Goal: Information Seeking & Learning: Learn about a topic

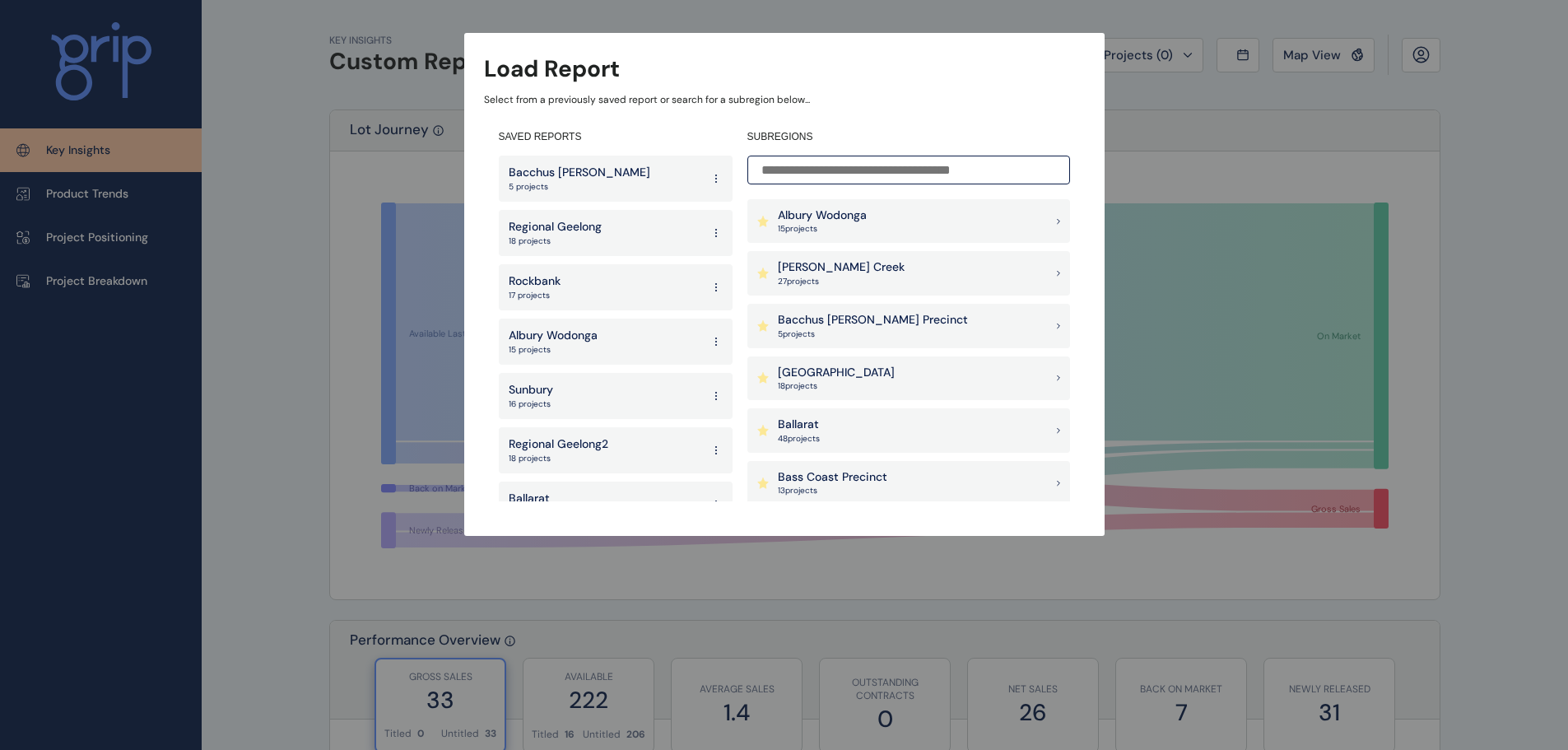
click at [962, 273] on div "[PERSON_NAME] Creek 27 project s" at bounding box center [908, 274] width 323 height 45
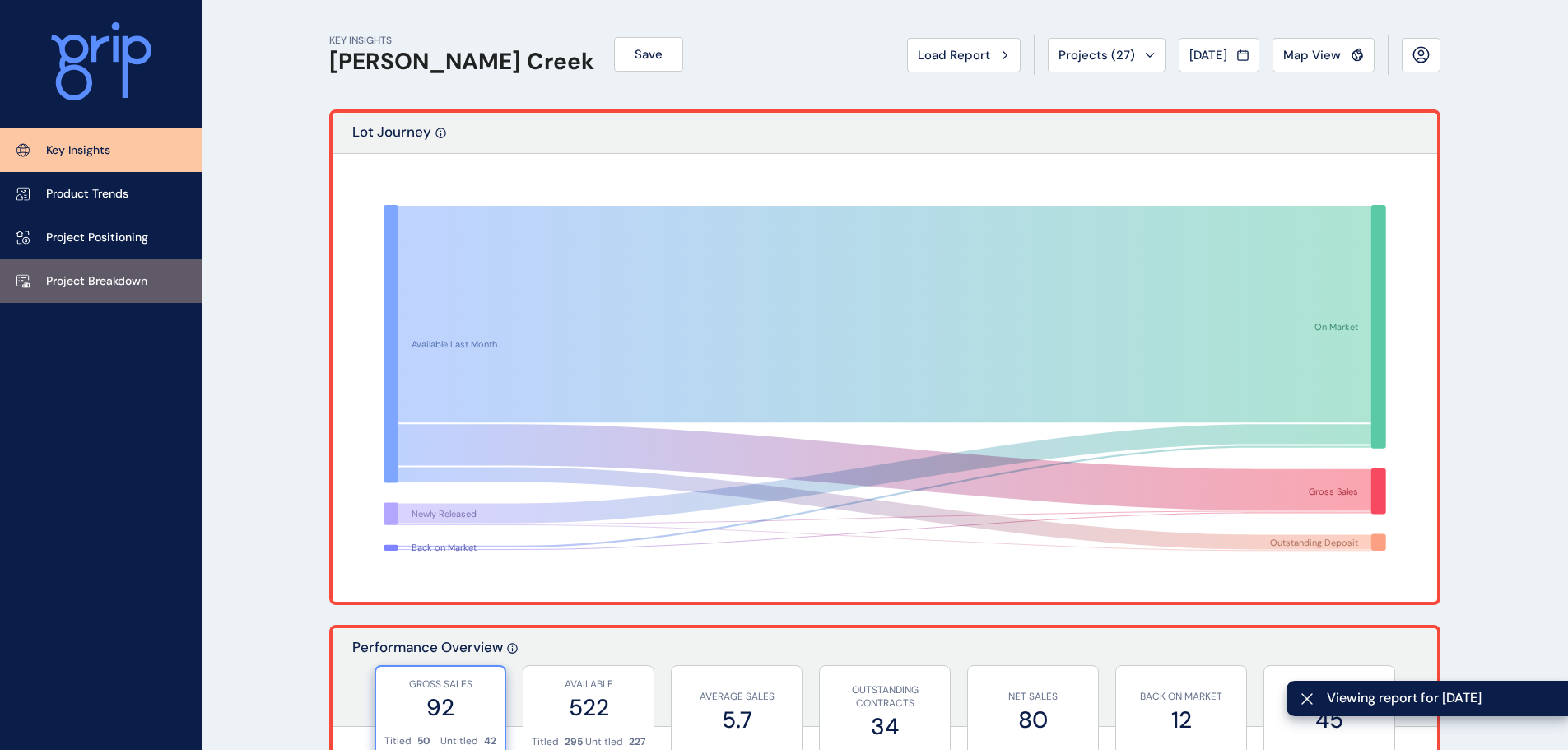
click at [87, 284] on p "Project Breakdown" at bounding box center [96, 281] width 101 height 17
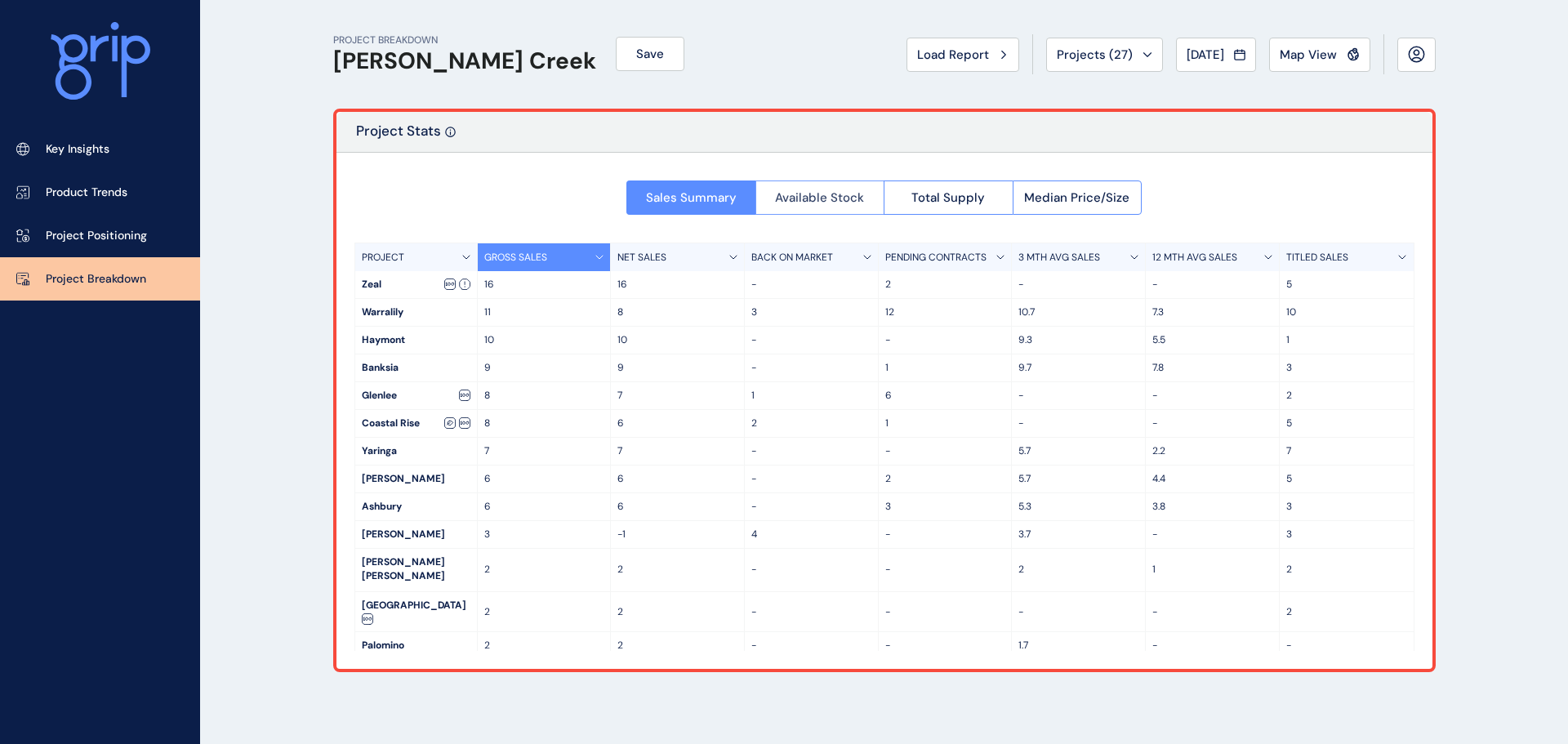
click at [879, 199] on button "Available Stock" at bounding box center [819, 197] width 129 height 34
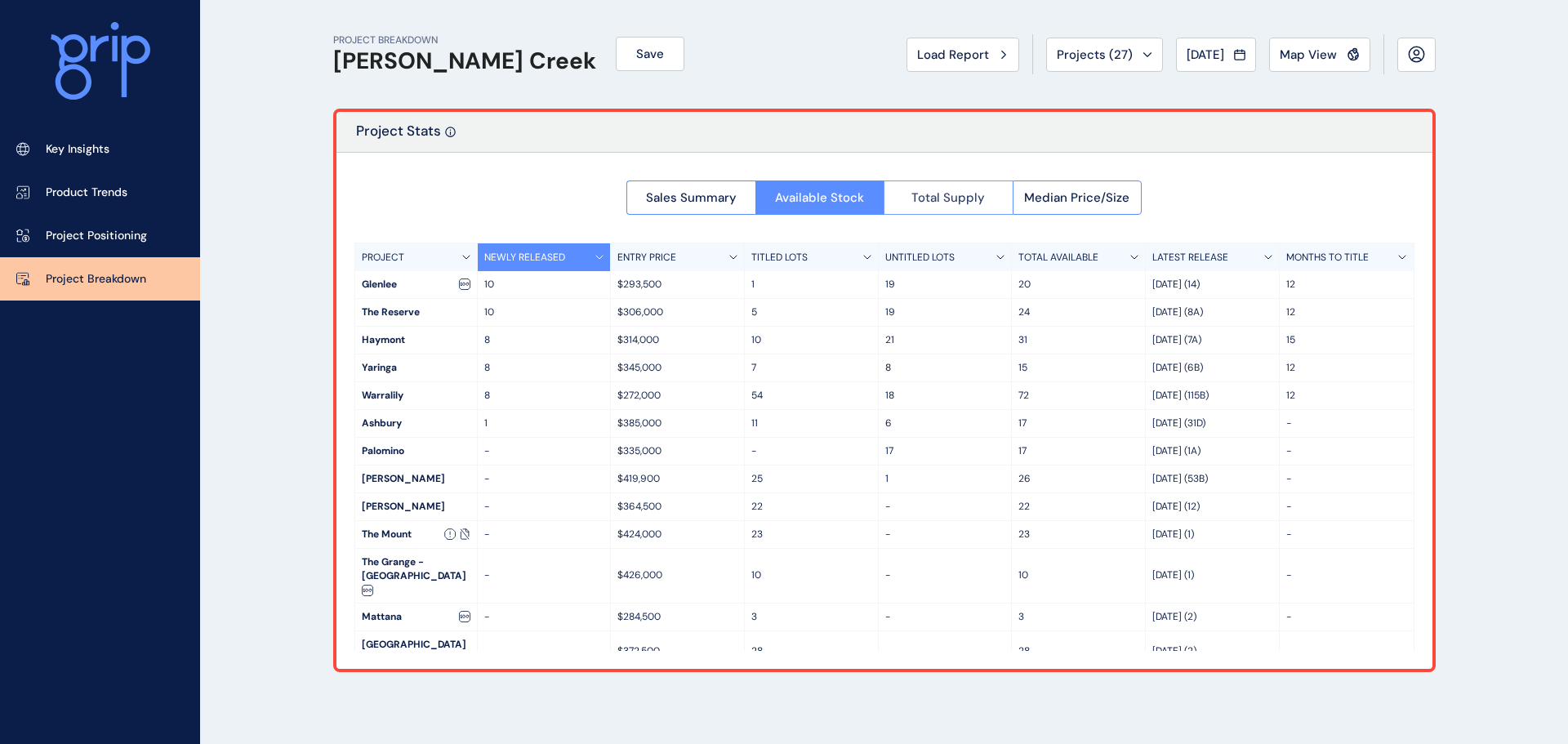
click at [944, 197] on span "Total Supply" at bounding box center [948, 197] width 73 height 16
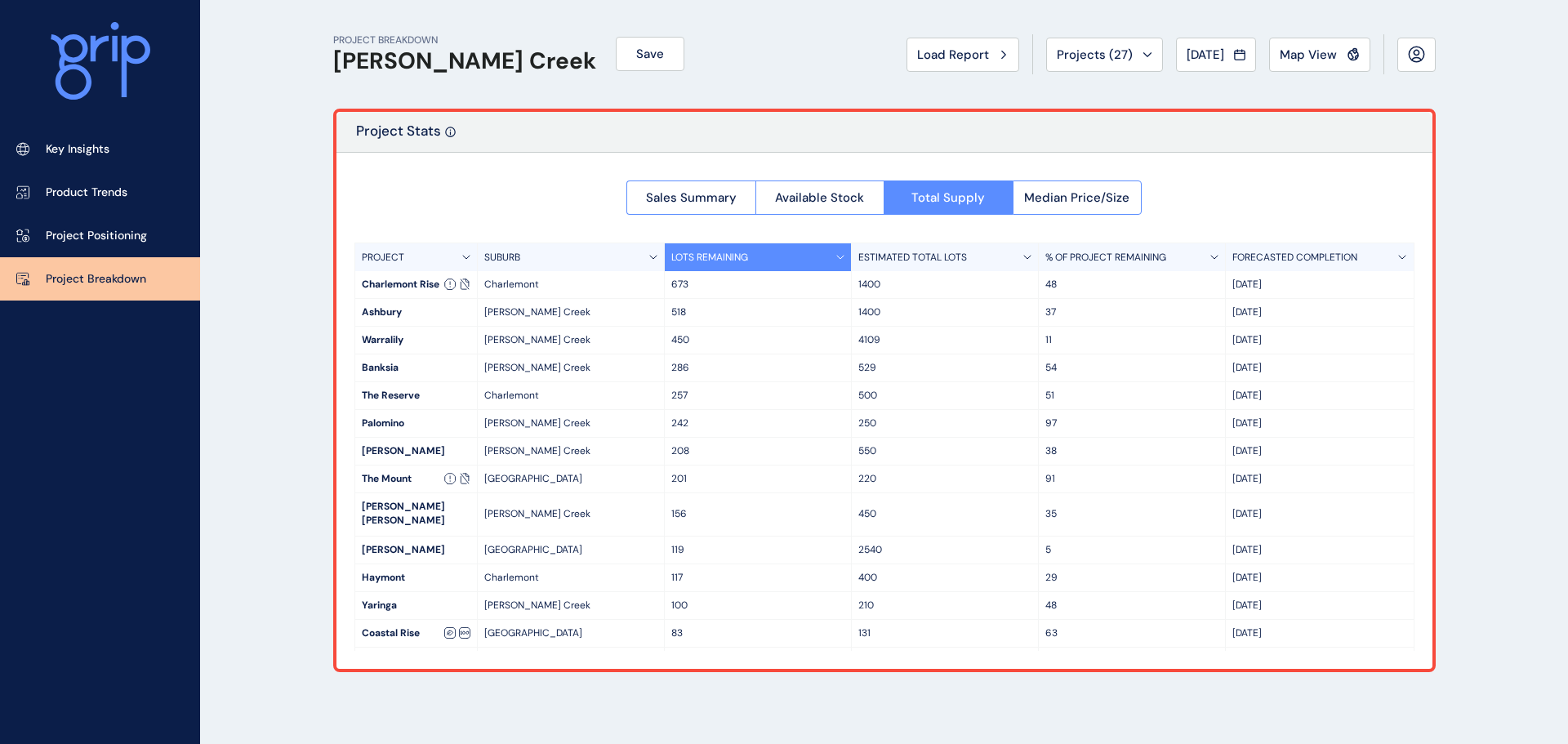
click at [913, 244] on div "ESTIMATED TOTAL LOTS" at bounding box center [944, 257] width 187 height 28
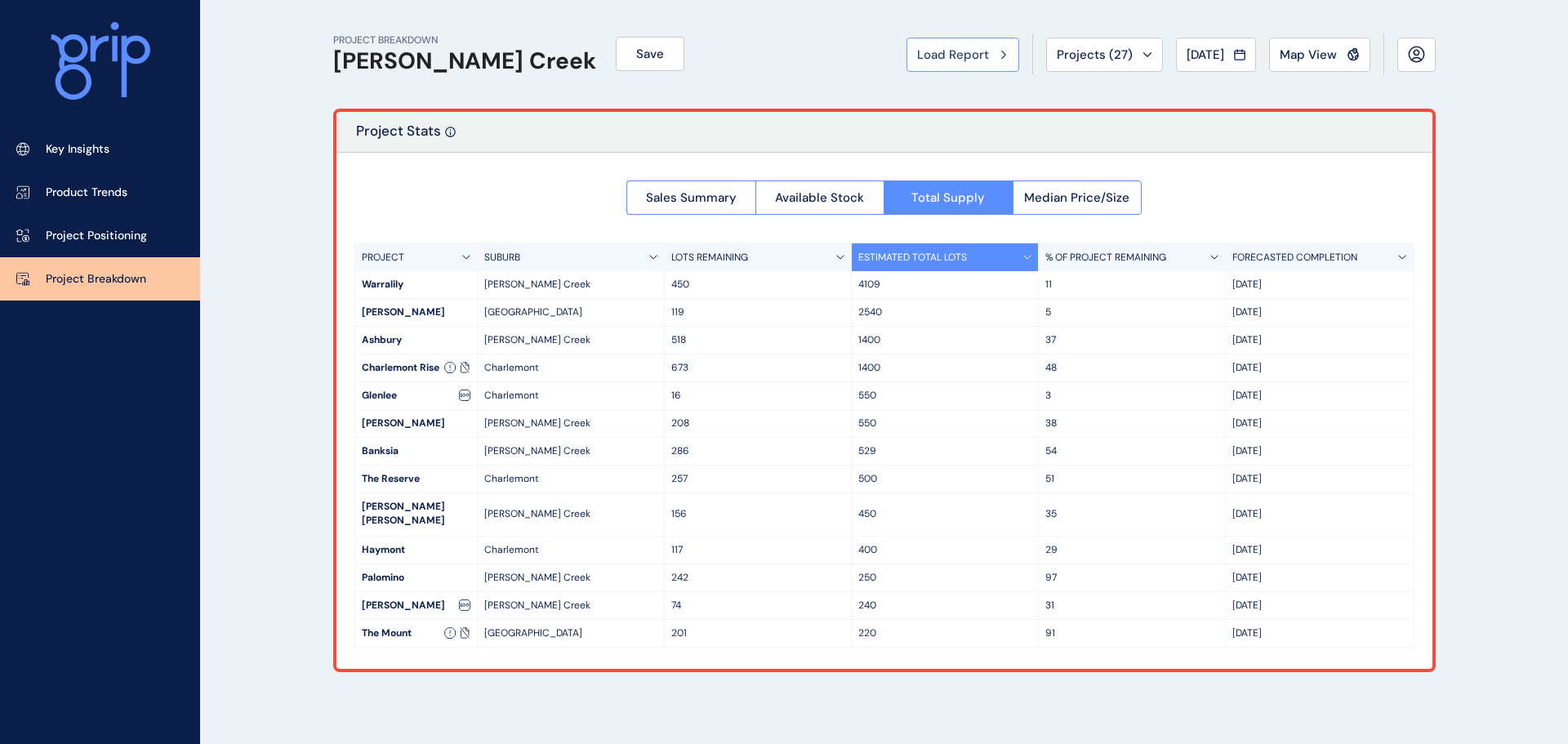
click at [974, 65] on button "Load Report" at bounding box center [963, 54] width 113 height 34
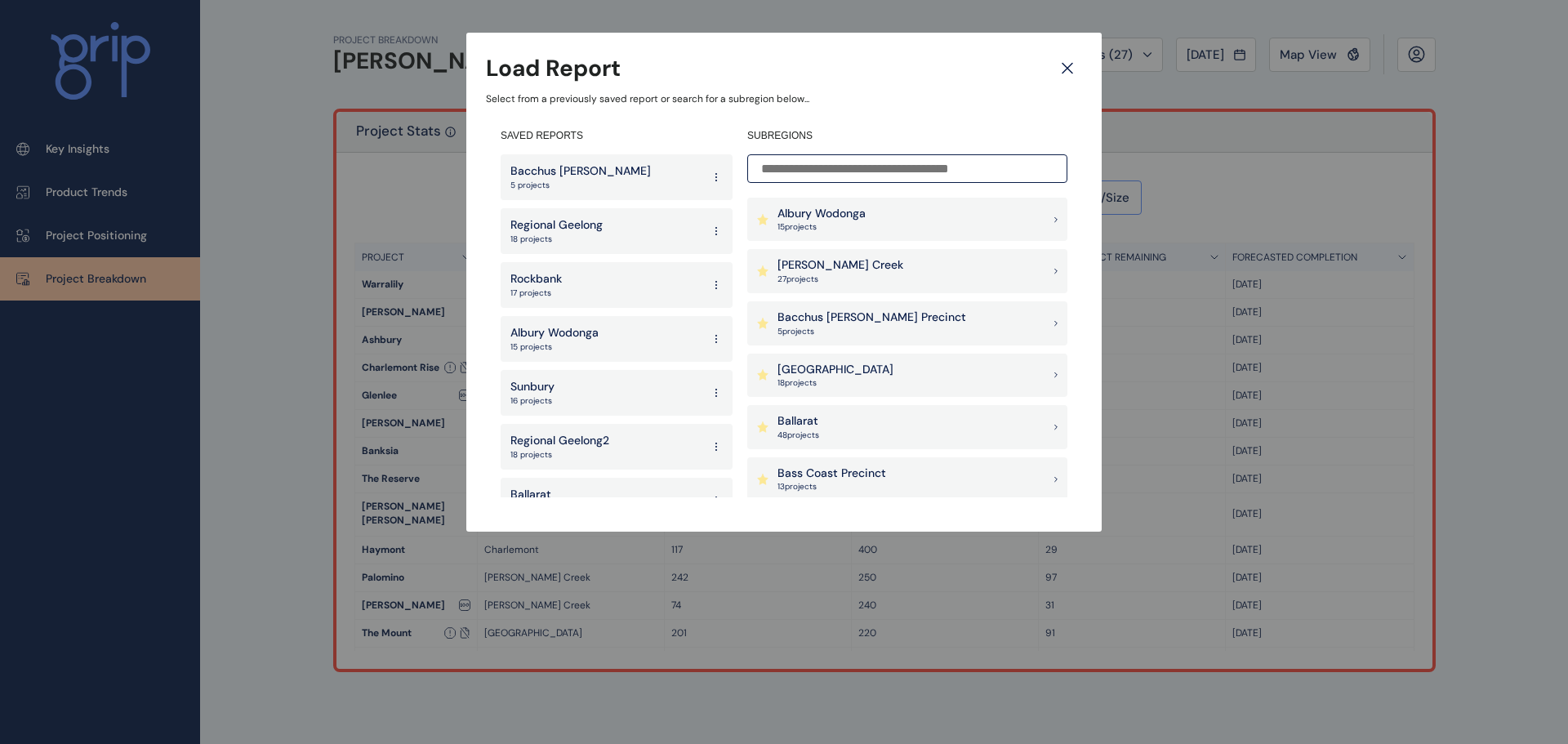
click at [959, 160] on input at bounding box center [907, 169] width 320 height 29
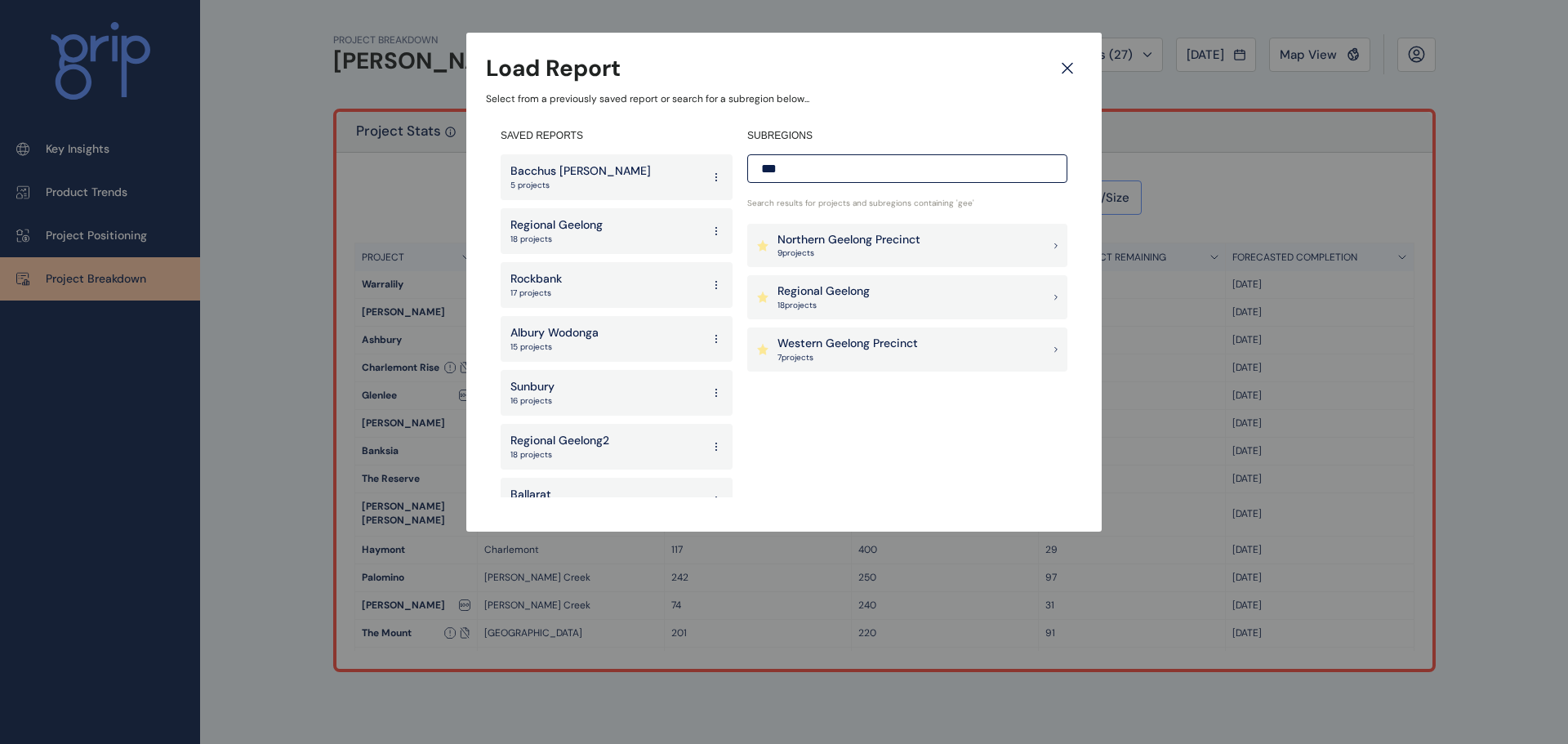
type input "***"
